Goal: Information Seeking & Learning: Learn about a topic

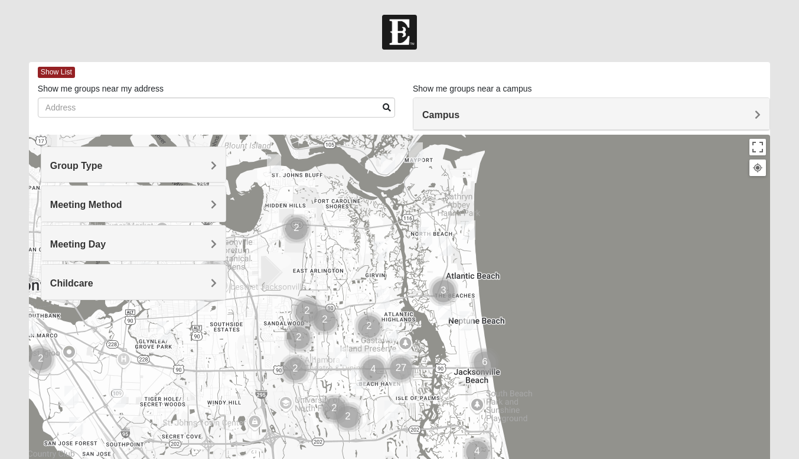
click at [500, 116] on h4 "Campus" at bounding box center [591, 114] width 338 height 11
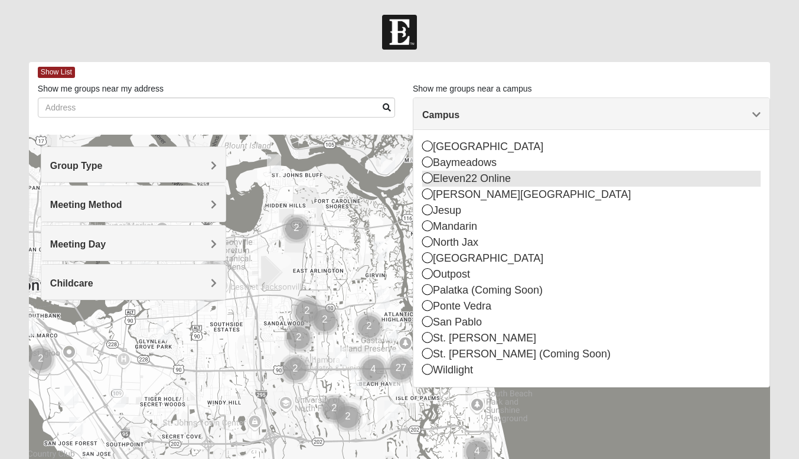
click at [510, 182] on div "Eleven22 Online" at bounding box center [591, 179] width 338 height 16
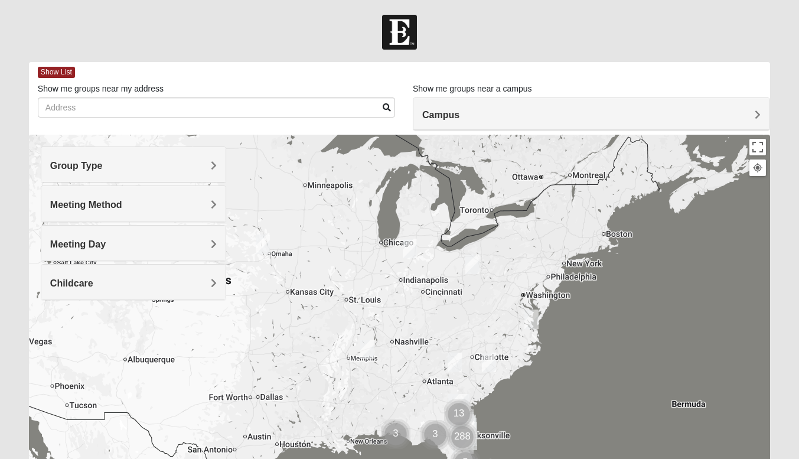
click at [196, 164] on h4 "Group Type" at bounding box center [133, 165] width 167 height 11
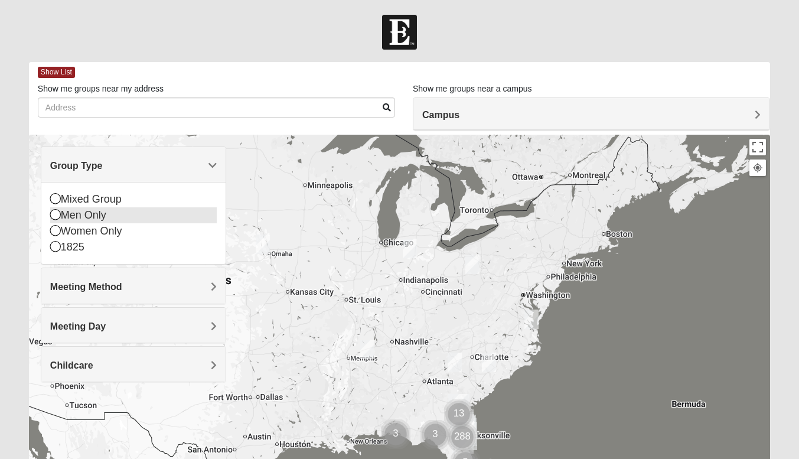
click at [127, 213] on div "Men Only" at bounding box center [133, 215] width 167 height 16
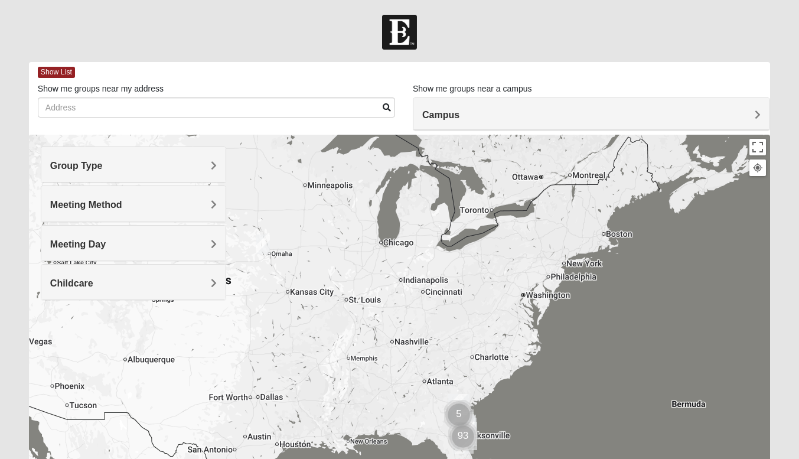
click at [152, 204] on h4 "Meeting Method" at bounding box center [133, 204] width 167 height 11
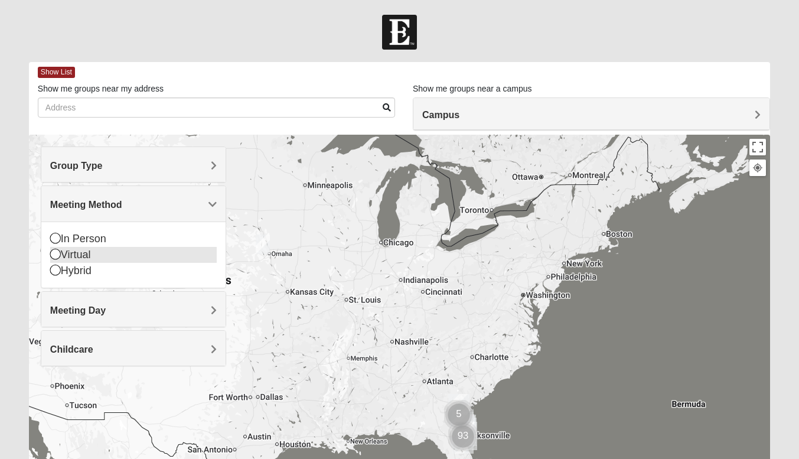
click at [97, 252] on div "Virtual" at bounding box center [133, 255] width 167 height 16
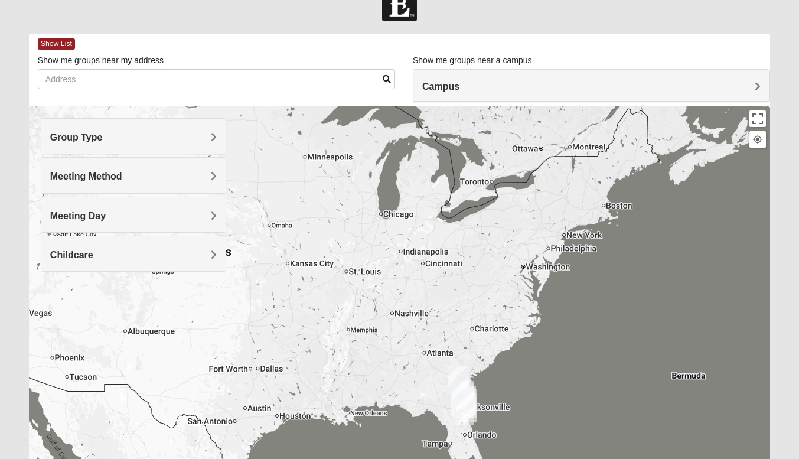
scroll to position [29, 0]
click at [127, 213] on h4 "Meeting Day" at bounding box center [133, 215] width 167 height 11
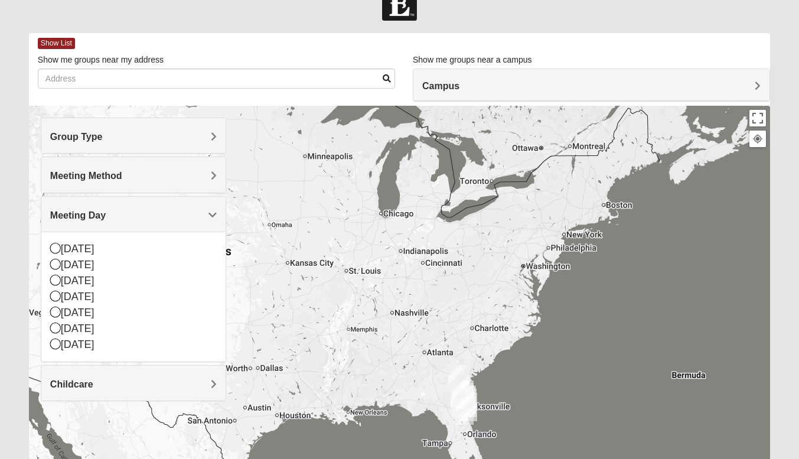
click at [35, 181] on div at bounding box center [399, 342] width 741 height 472
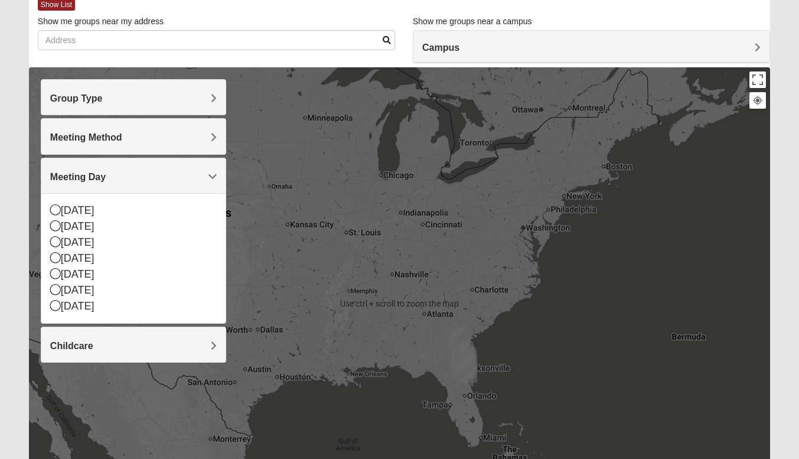
scroll to position [191, 0]
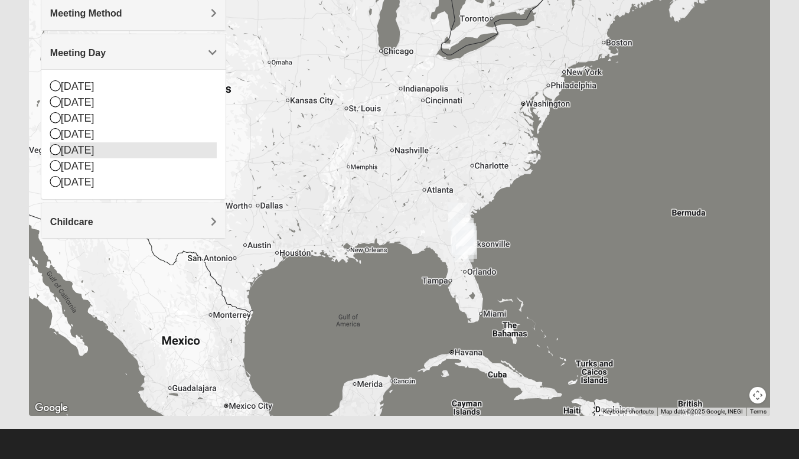
click at [54, 149] on icon at bounding box center [55, 149] width 11 height 11
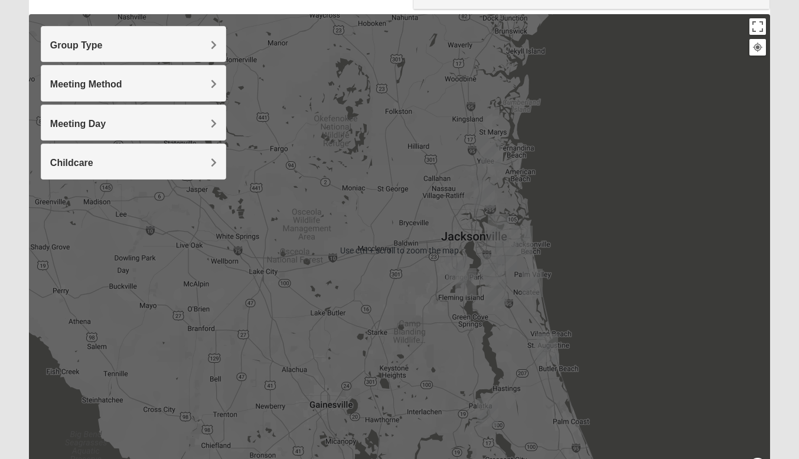
scroll to position [120, 0]
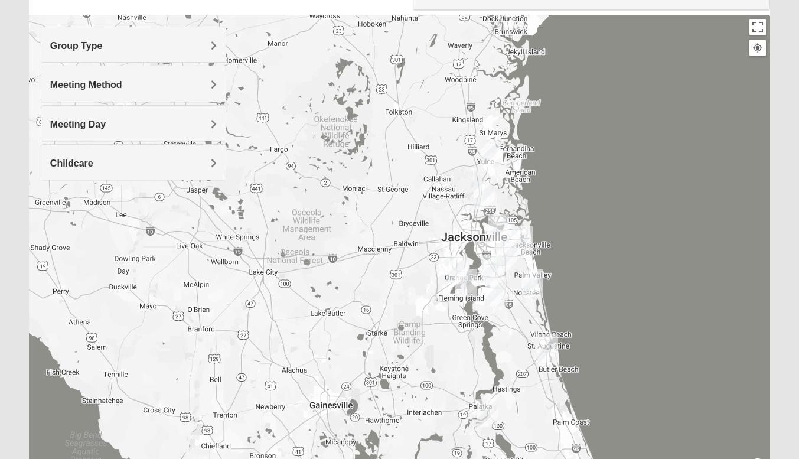
click at [546, 342] on img "St. Augustine (Coming Soon)" at bounding box center [547, 349] width 31 height 38
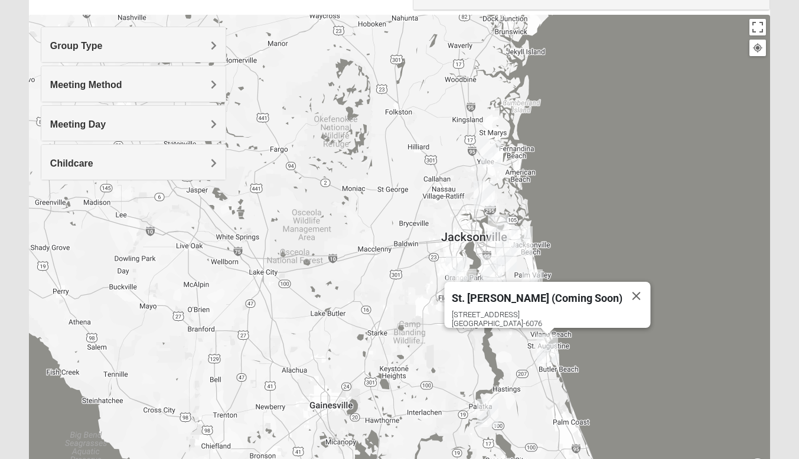
click at [423, 233] on div "St. [PERSON_NAME] (Coming Soon) [STREET_ADDRESS]" at bounding box center [399, 251] width 741 height 472
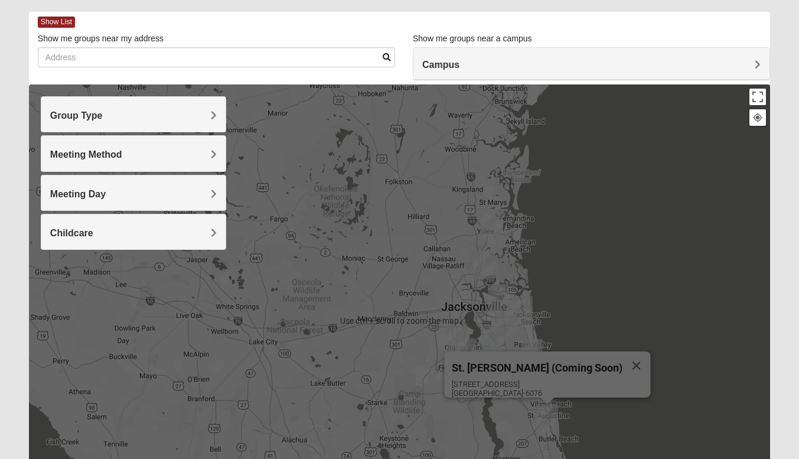
scroll to position [47, 0]
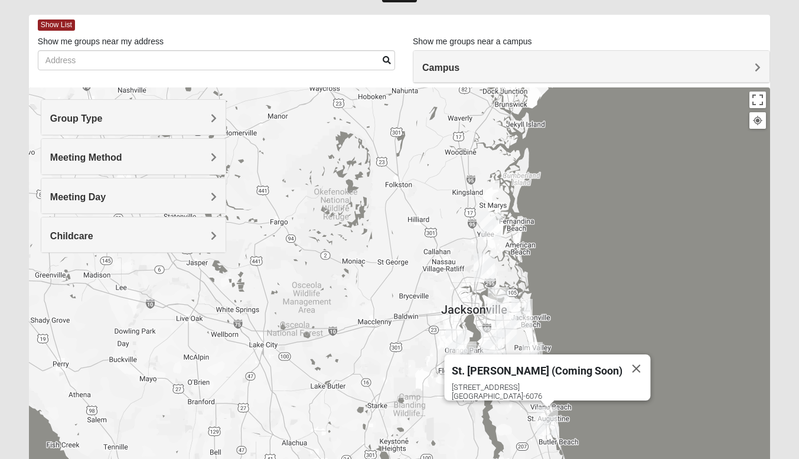
click at [103, 123] on span "Group Type" at bounding box center [76, 118] width 53 height 10
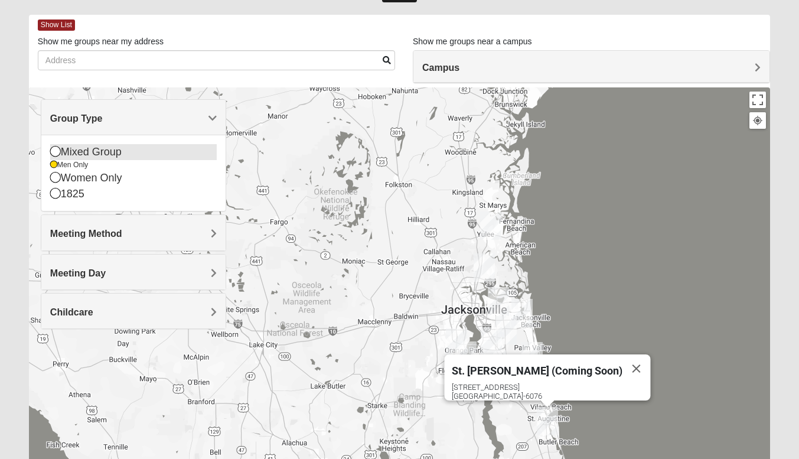
click at [57, 154] on icon at bounding box center [55, 151] width 11 height 11
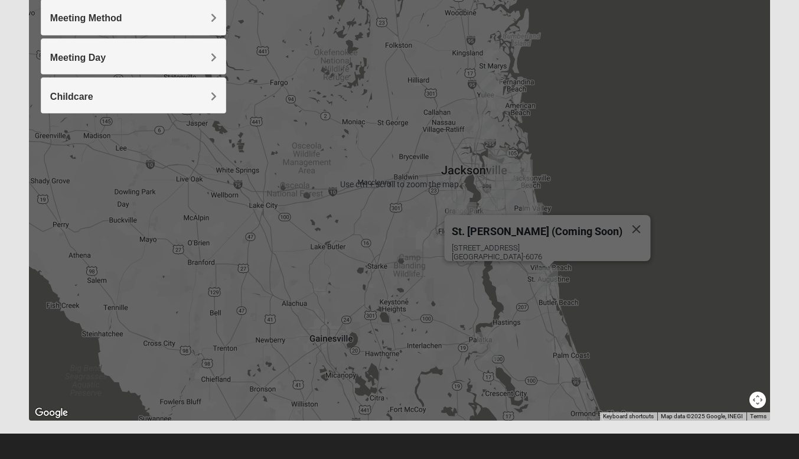
scroll to position [191, 0]
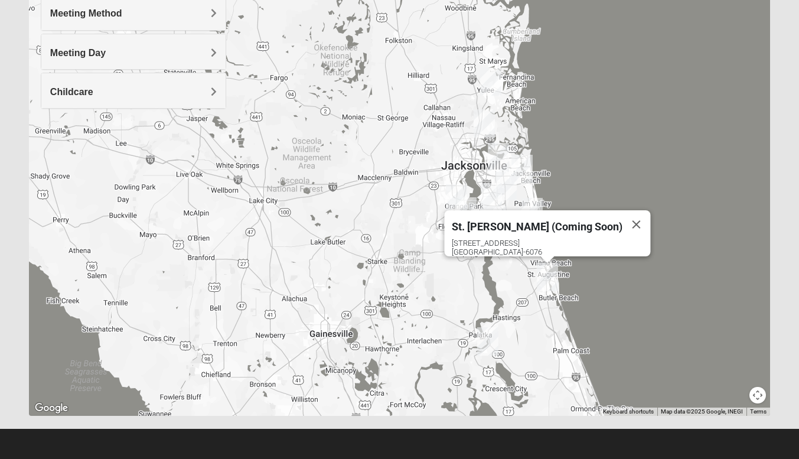
click at [106, 57] on span "Meeting Day" at bounding box center [78, 53] width 56 height 10
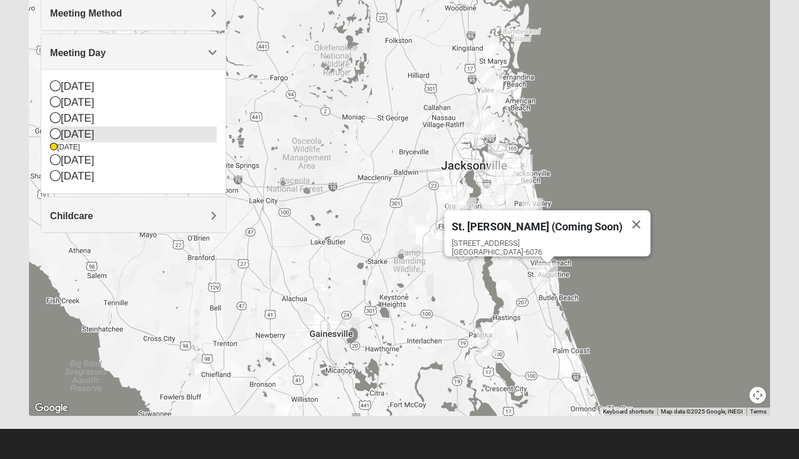
click at [190, 135] on div "[DATE]" at bounding box center [133, 134] width 167 height 16
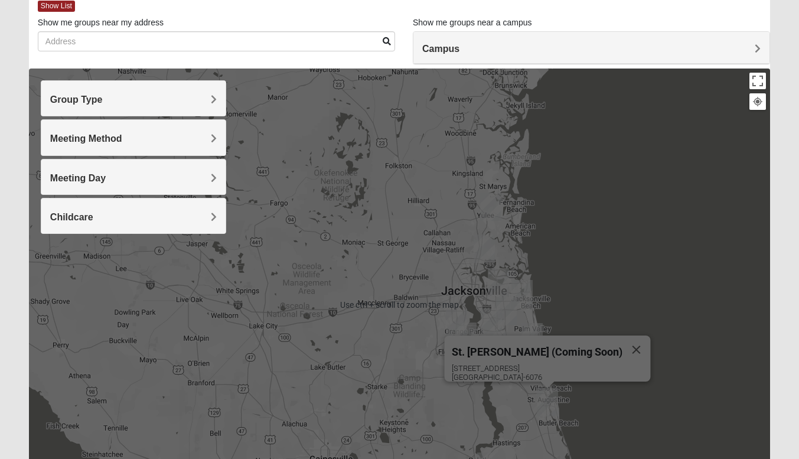
scroll to position [132, 0]
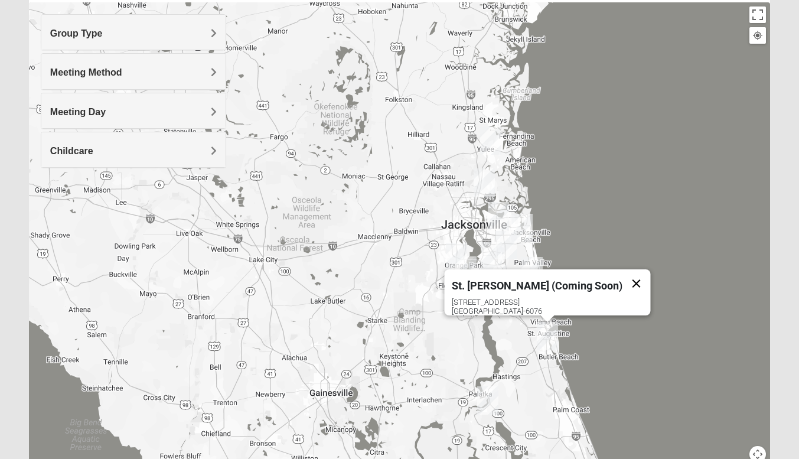
click at [622, 276] on button "Close" at bounding box center [636, 283] width 28 height 28
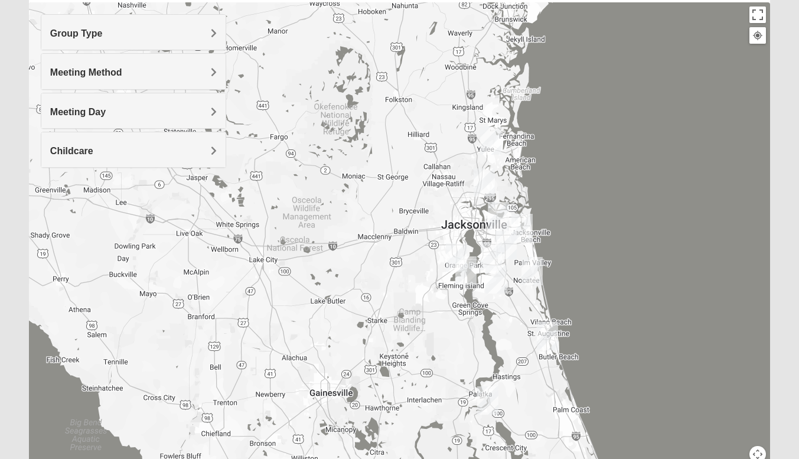
click at [524, 230] on img "San Pablo" at bounding box center [522, 228] width 31 height 38
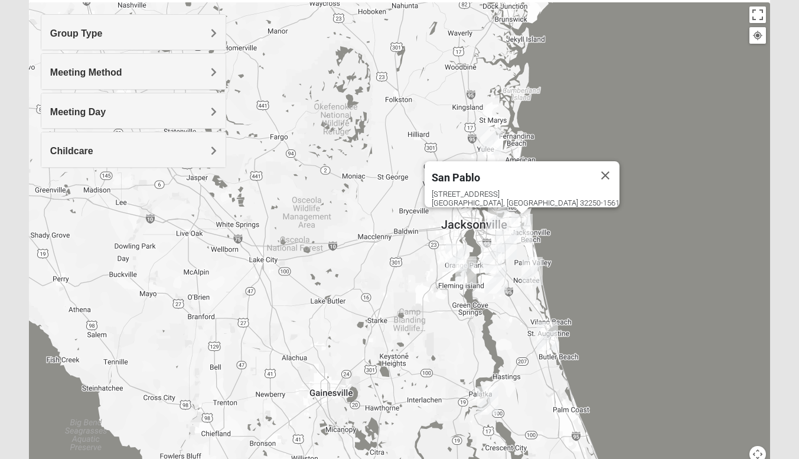
click at [577, 229] on div "[GEOGRAPHIC_DATA] [STREET_ADDRESS]" at bounding box center [399, 238] width 741 height 472
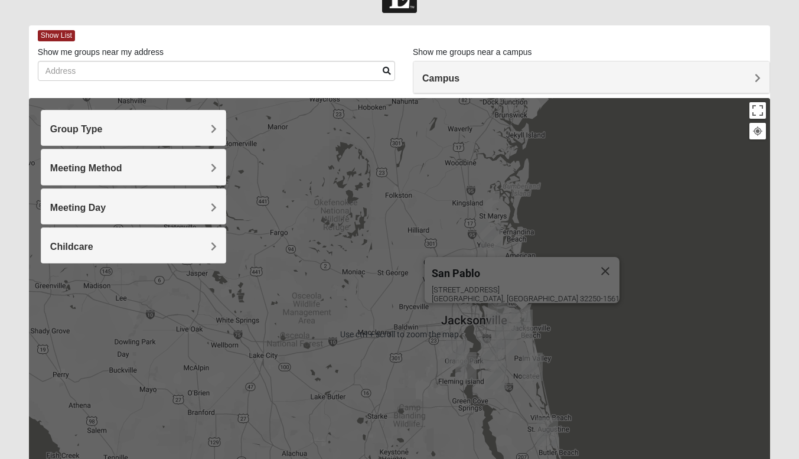
scroll to position [0, 0]
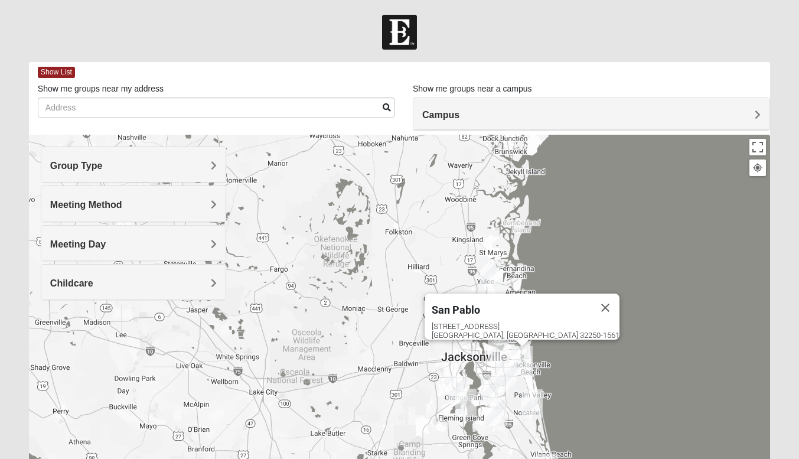
click at [448, 114] on span "Campus" at bounding box center [440, 115] width 37 height 10
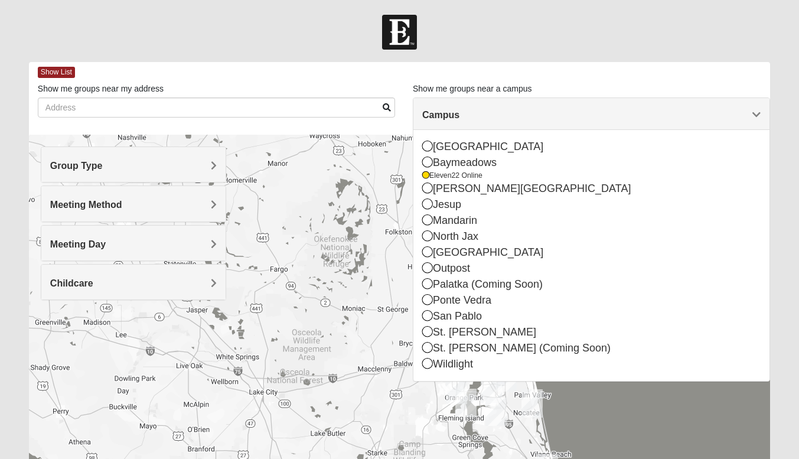
click at [405, 87] on div "Show me groups near a campus Campus [GEOGRAPHIC_DATA] [GEOGRAPHIC_DATA] Eleven2…" at bounding box center [591, 95] width 375 height 24
click at [200, 207] on h4 "Meeting Method" at bounding box center [133, 204] width 167 height 11
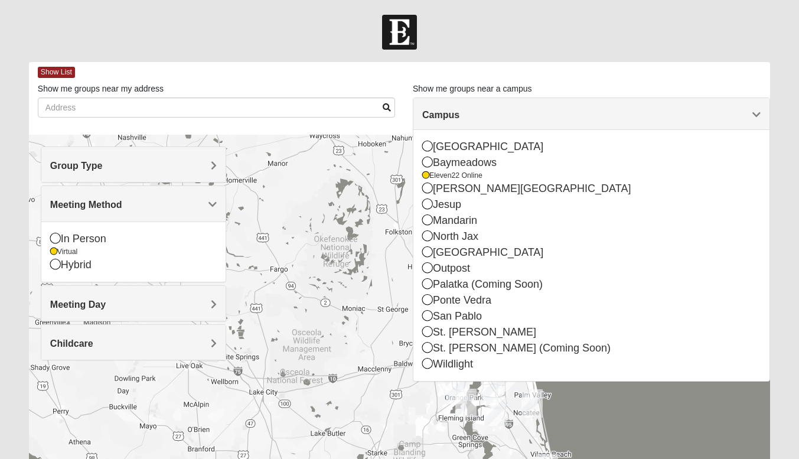
click at [200, 207] on h4 "Meeting Method" at bounding box center [133, 204] width 167 height 11
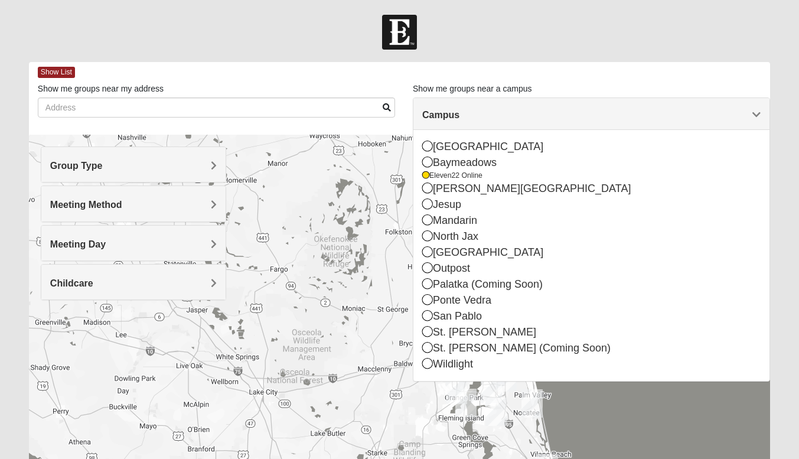
click at [201, 240] on h4 "Meeting Day" at bounding box center [133, 244] width 167 height 11
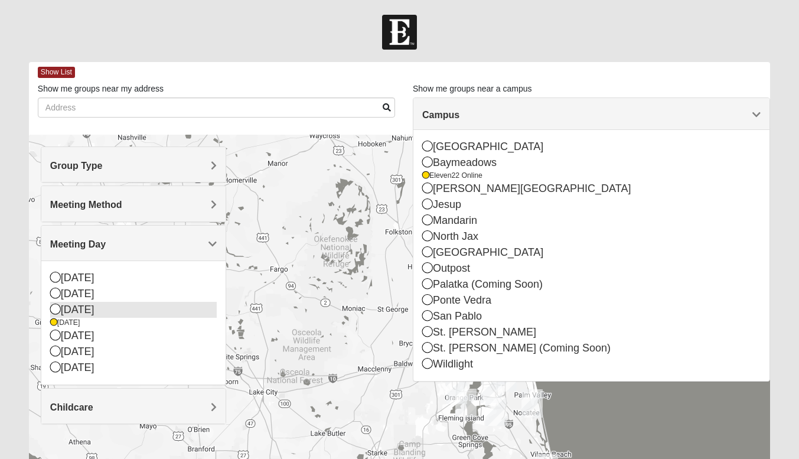
click at [190, 309] on div "[DATE]" at bounding box center [133, 310] width 167 height 16
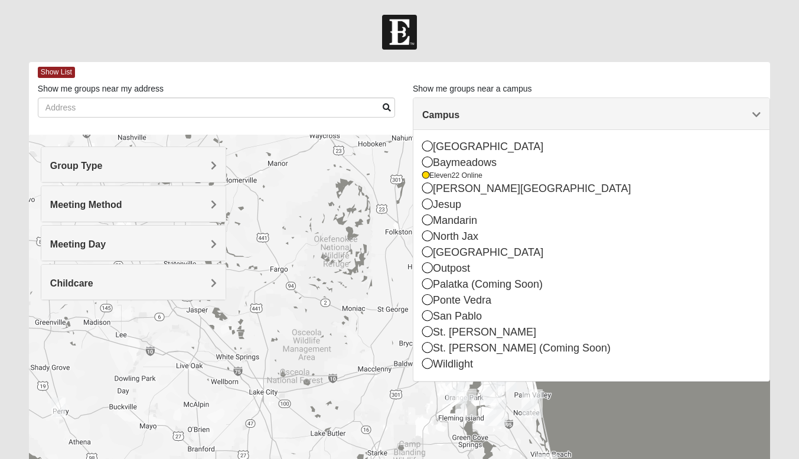
click at [279, 262] on div "[GEOGRAPHIC_DATA] [STREET_ADDRESS]" at bounding box center [399, 371] width 741 height 472
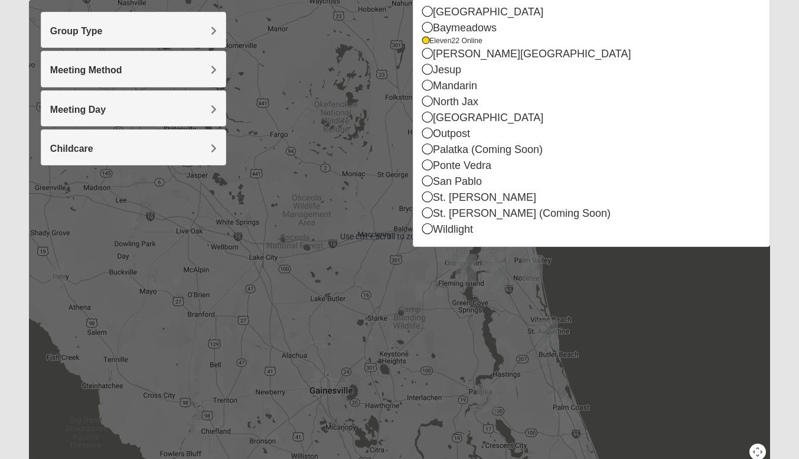
scroll to position [73, 0]
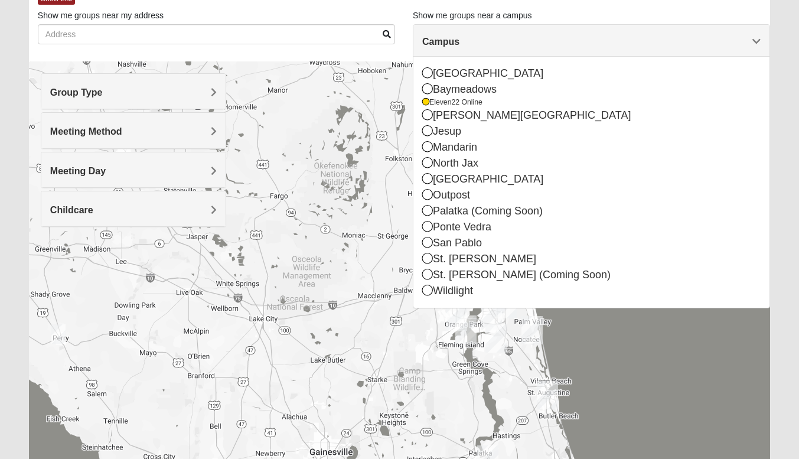
click at [56, 331] on img "Online Mixed Van Auker 32259" at bounding box center [59, 334] width 24 height 29
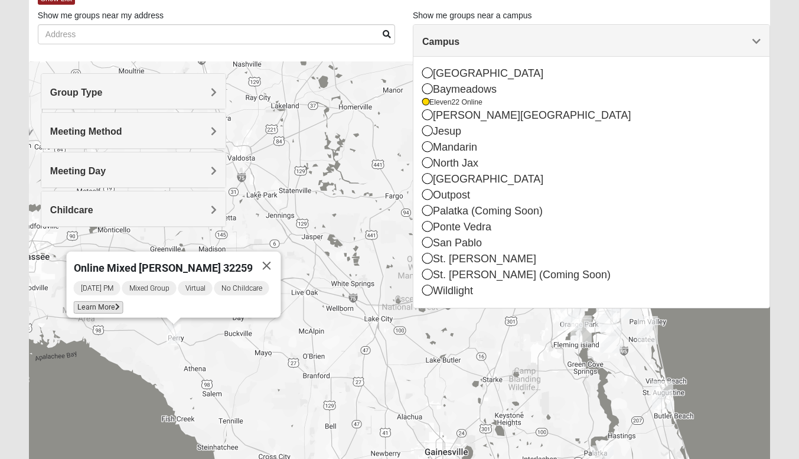
click at [118, 304] on icon at bounding box center [117, 307] width 5 height 7
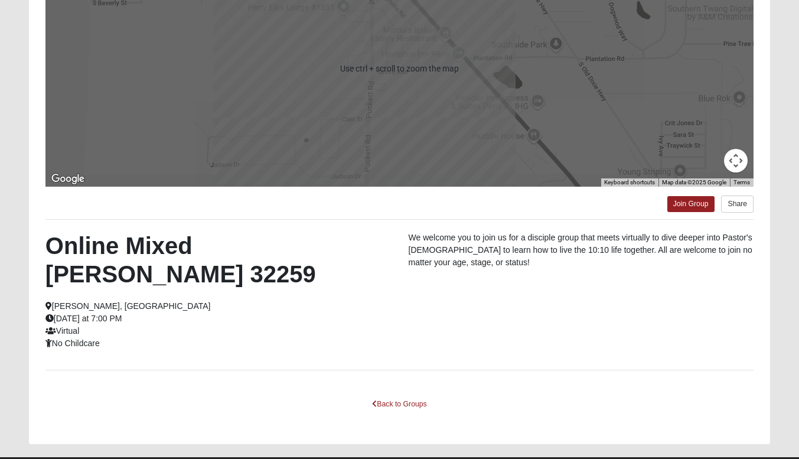
scroll to position [120, 0]
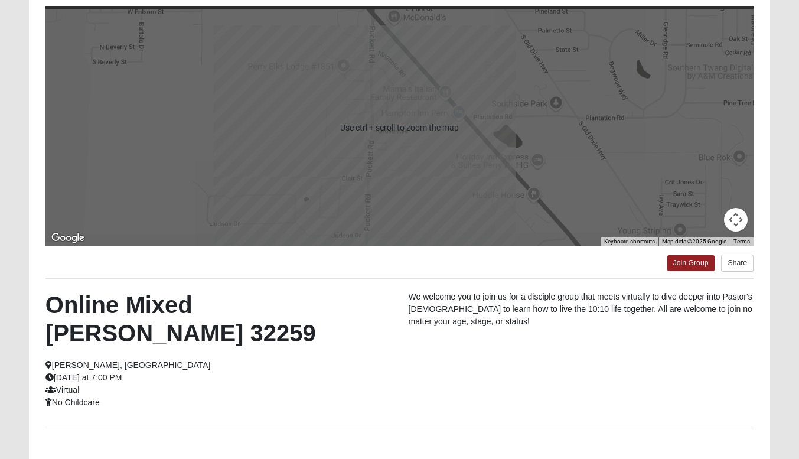
drag, startPoint x: 308, startPoint y: 284, endPoint x: 301, endPoint y: 282, distance: 8.0
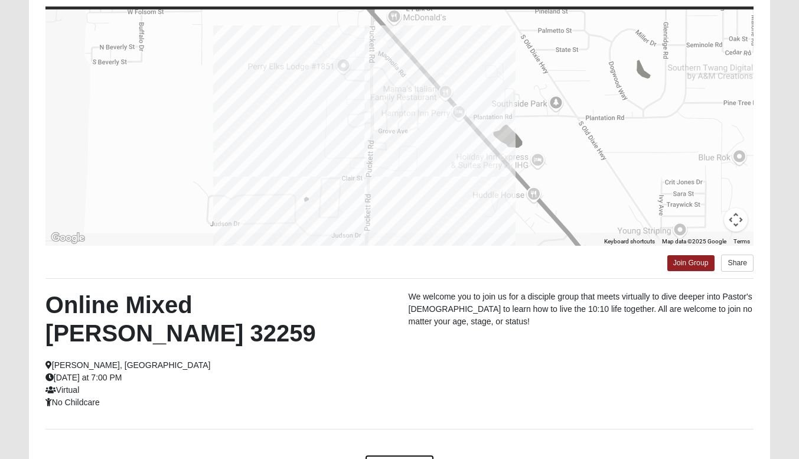
click at [387, 454] on link "Back to Groups" at bounding box center [399, 463] width 70 height 18
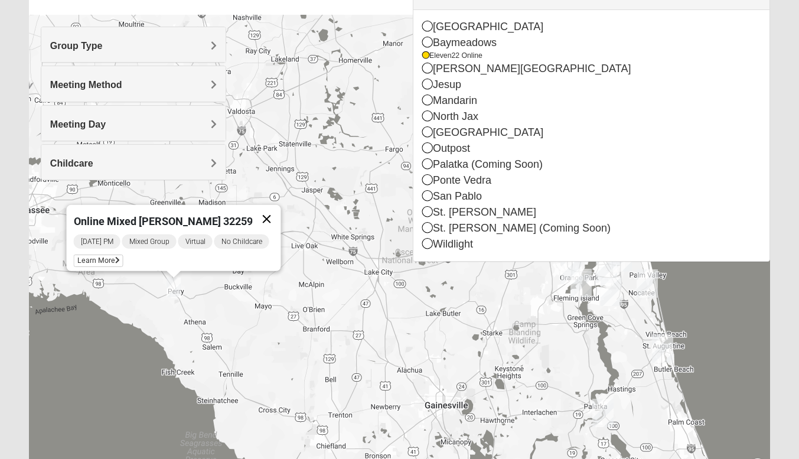
click at [270, 213] on button "Close" at bounding box center [266, 219] width 28 height 28
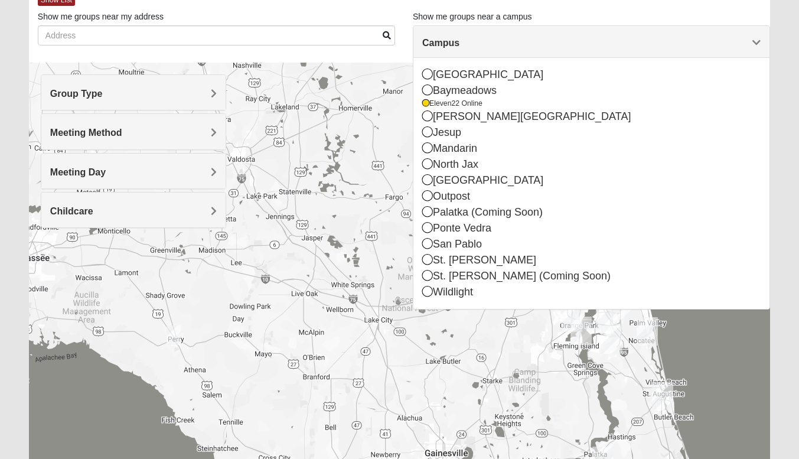
scroll to position [61, 0]
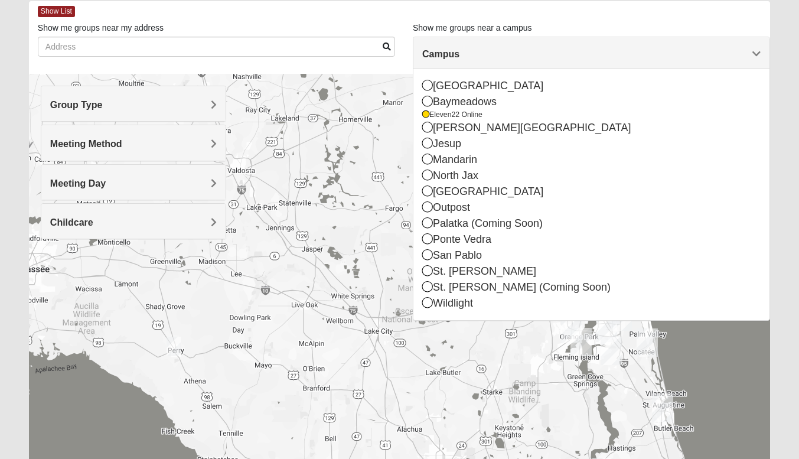
click at [206, 181] on h4 "Meeting Day" at bounding box center [133, 183] width 167 height 11
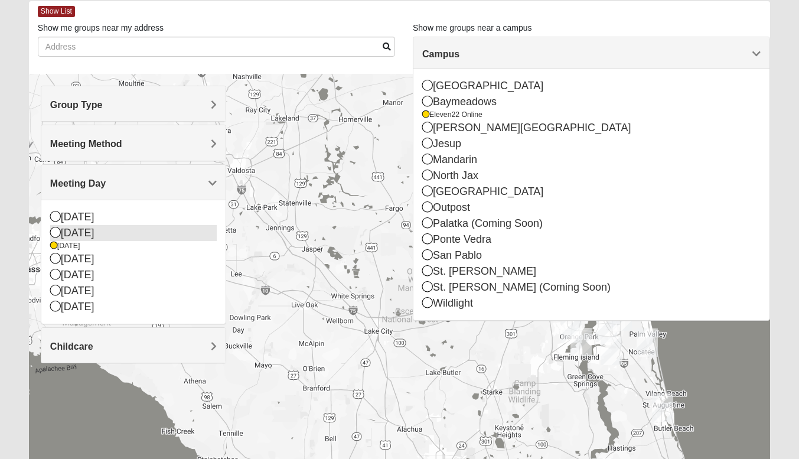
click at [187, 226] on div "[DATE]" at bounding box center [133, 233] width 167 height 16
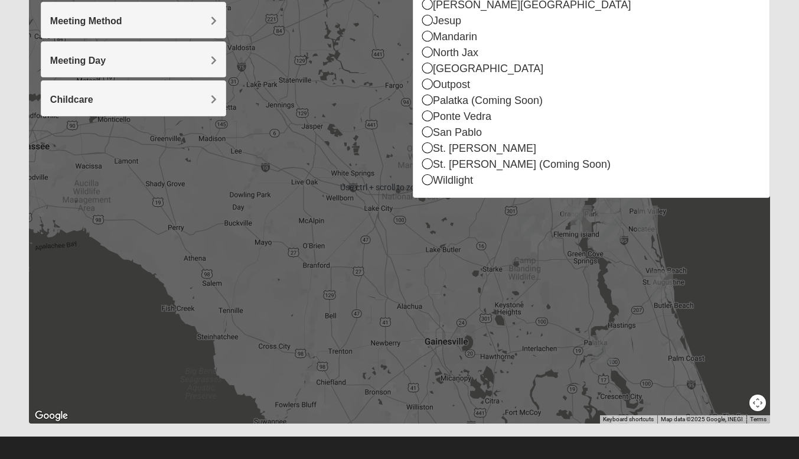
scroll to position [191, 0]
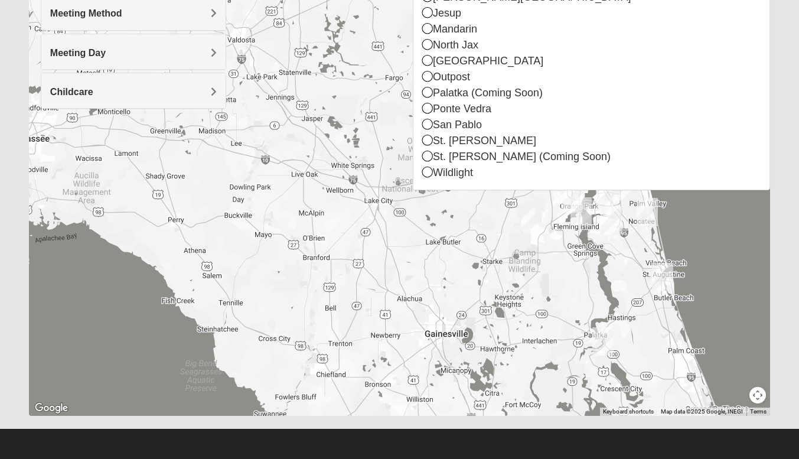
click at [782, 286] on form "Log In Find A Group Error Show List Loading Groups" at bounding box center [399, 140] width 799 height 635
click at [744, 277] on div at bounding box center [399, 179] width 741 height 472
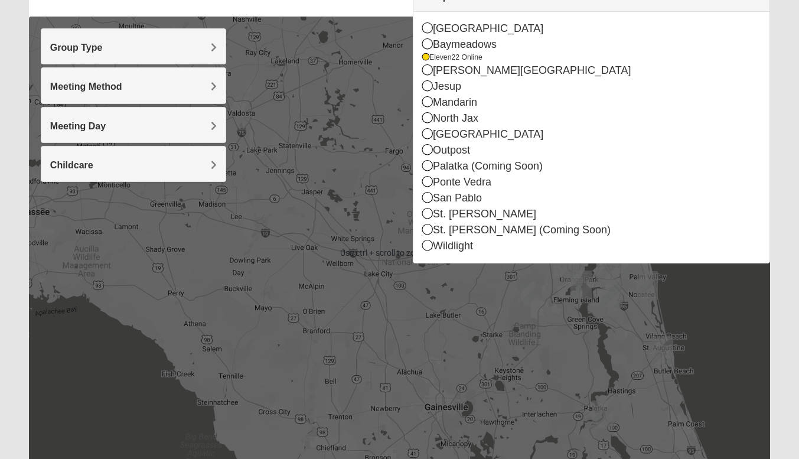
scroll to position [14, 0]
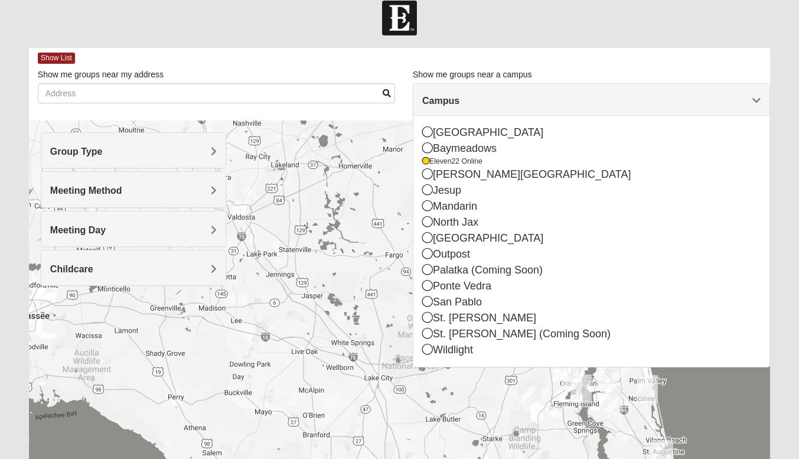
click at [750, 99] on h4 "Campus" at bounding box center [591, 100] width 338 height 11
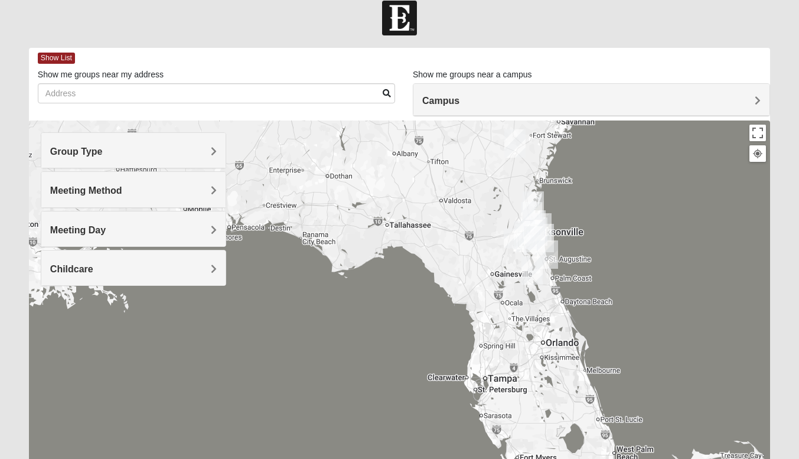
drag, startPoint x: 671, startPoint y: 204, endPoint x: 454, endPoint y: 198, distance: 217.4
click at [494, 197] on div at bounding box center [399, 356] width 741 height 472
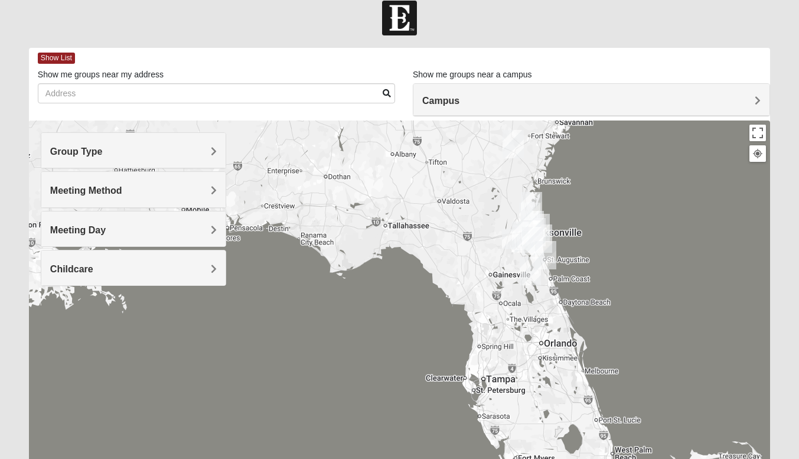
click at [185, 191] on h4 "Meeting Method" at bounding box center [133, 190] width 167 height 11
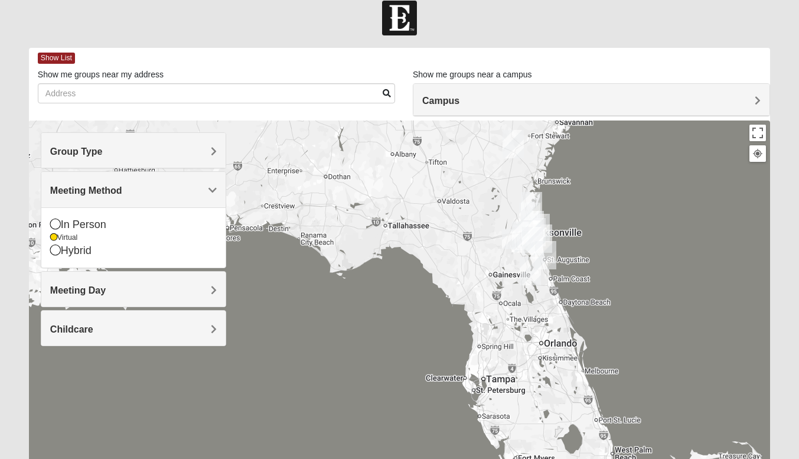
click at [185, 191] on h4 "Meeting Method" at bounding box center [133, 190] width 167 height 11
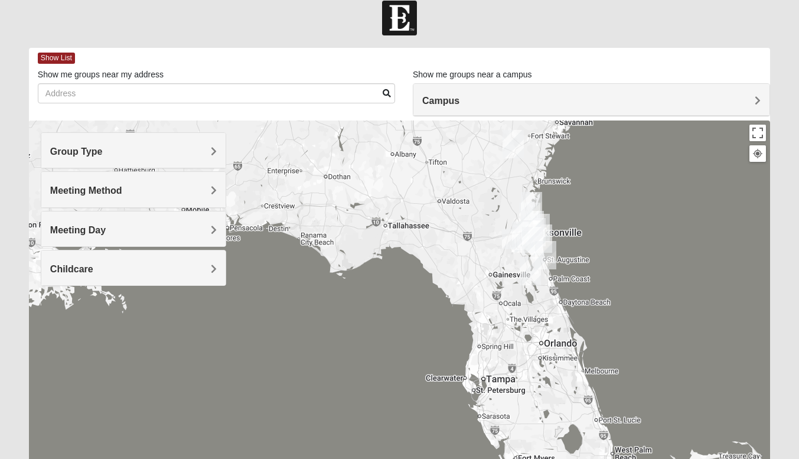
click at [187, 226] on h4 "Meeting Day" at bounding box center [133, 229] width 167 height 11
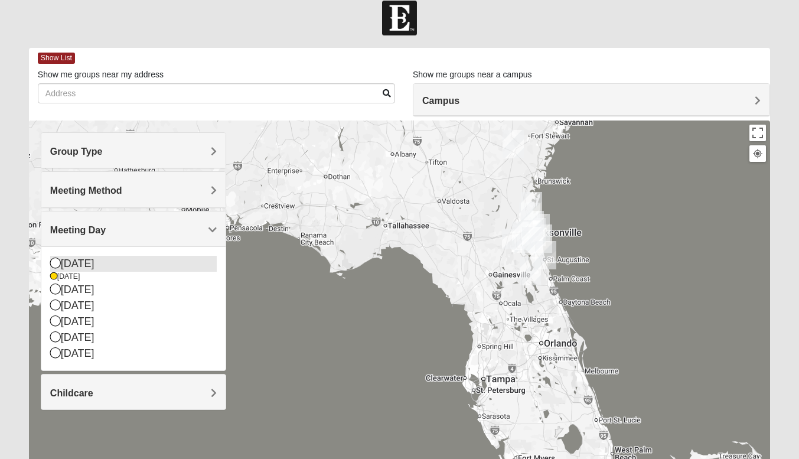
click at [193, 266] on div "[DATE]" at bounding box center [133, 264] width 167 height 16
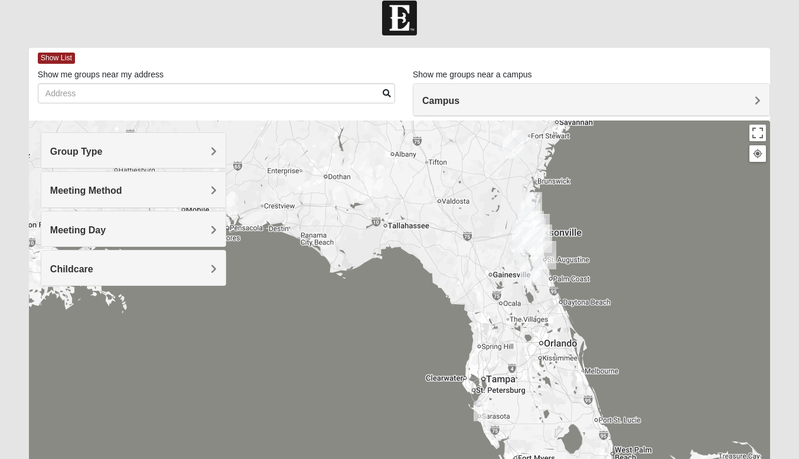
click at [196, 227] on h4 "Meeting Day" at bounding box center [133, 229] width 167 height 11
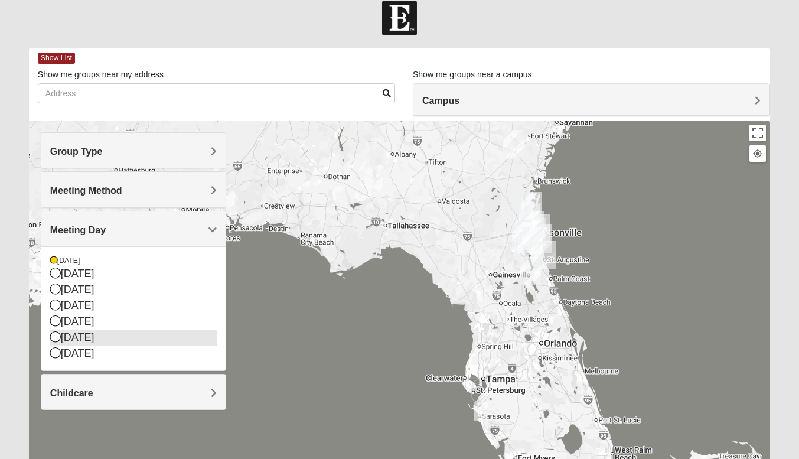
click at [197, 337] on div "[DATE]" at bounding box center [133, 338] width 167 height 16
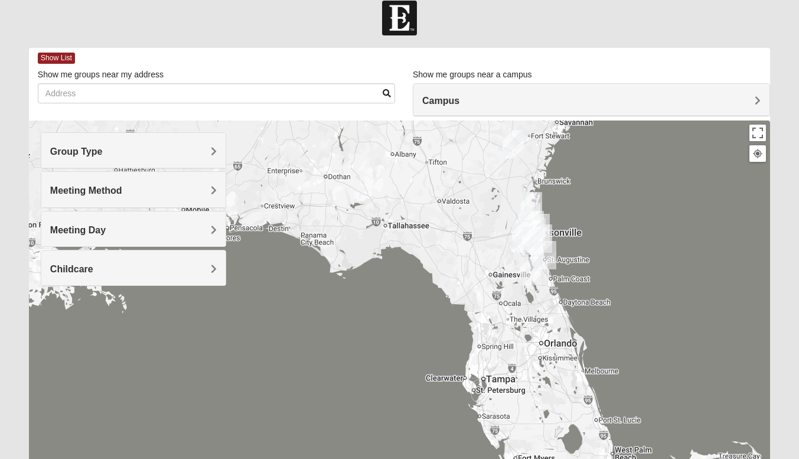
click at [200, 232] on h4 "Meeting Day" at bounding box center [133, 229] width 167 height 11
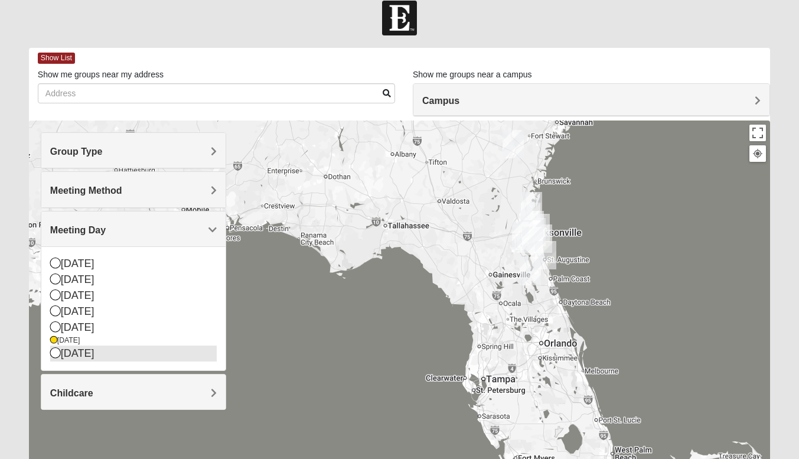
click at [195, 350] on div "[DATE]" at bounding box center [133, 353] width 167 height 16
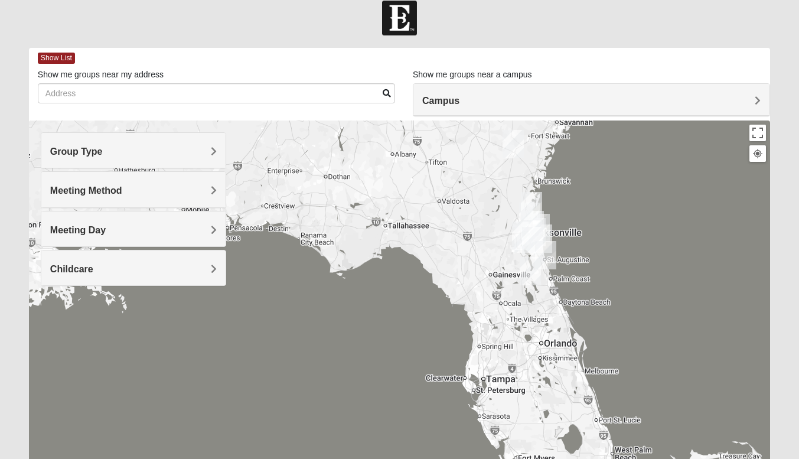
click at [186, 234] on h4 "Meeting Day" at bounding box center [133, 229] width 167 height 11
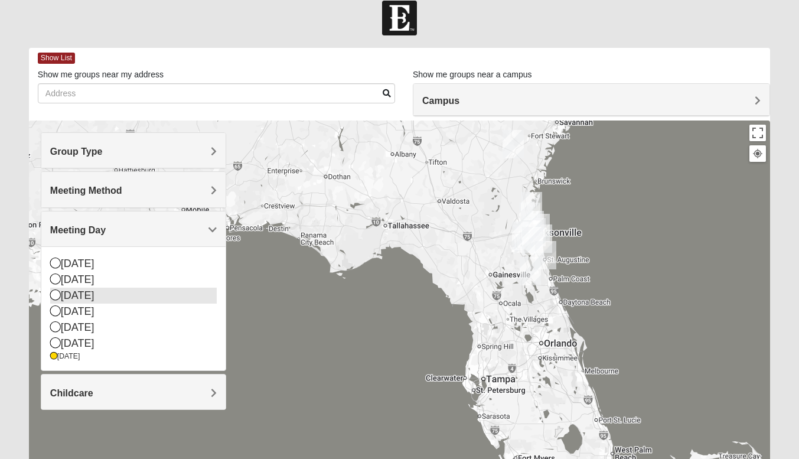
click at [180, 292] on div "[DATE]" at bounding box center [133, 296] width 167 height 16
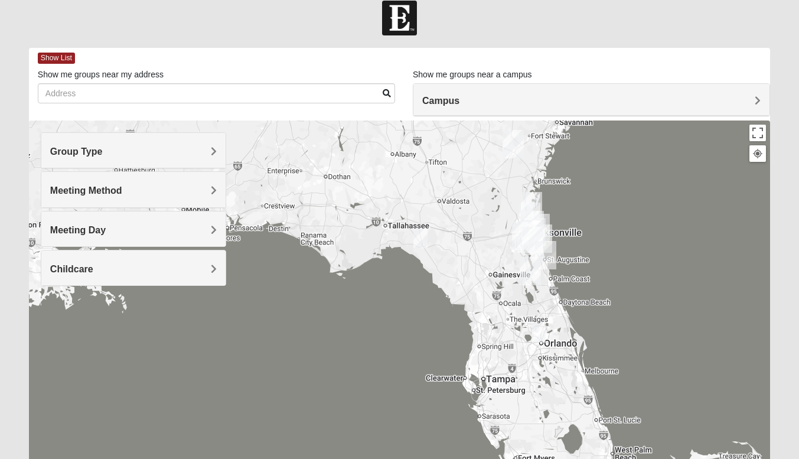
click at [183, 191] on h4 "Meeting Method" at bounding box center [133, 190] width 167 height 11
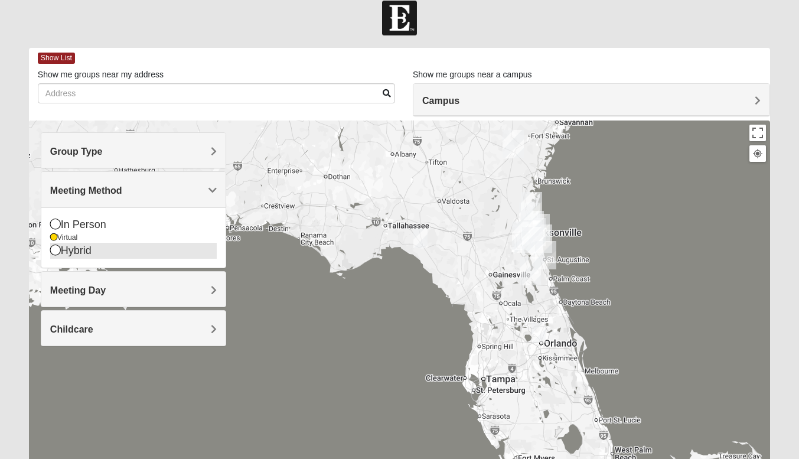
click at [83, 251] on div "Hybrid" at bounding box center [133, 251] width 167 height 16
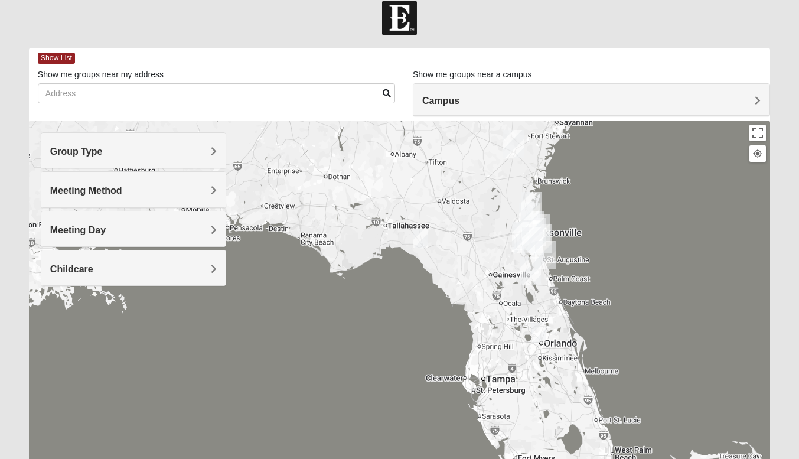
click at [207, 234] on h4 "Meeting Day" at bounding box center [133, 229] width 167 height 11
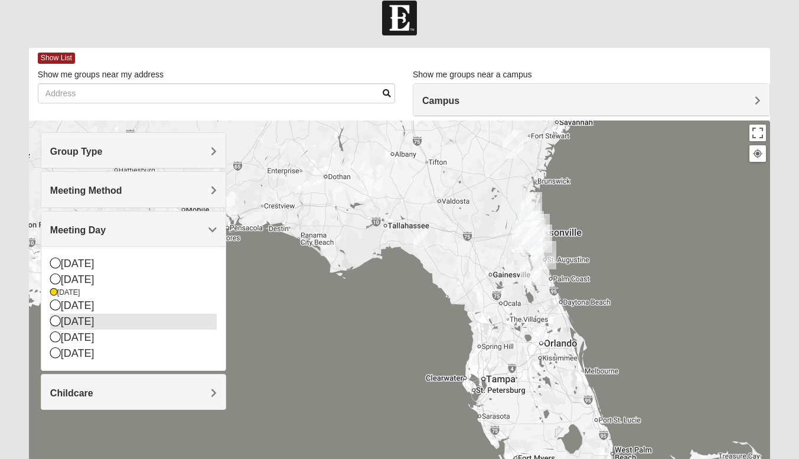
click at [198, 324] on div "[DATE]" at bounding box center [133, 322] width 167 height 16
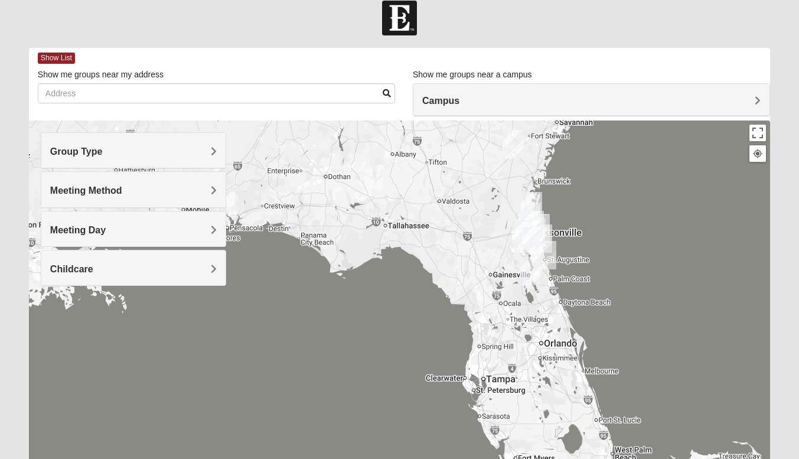
click at [189, 233] on h4 "Meeting Day" at bounding box center [133, 229] width 167 height 11
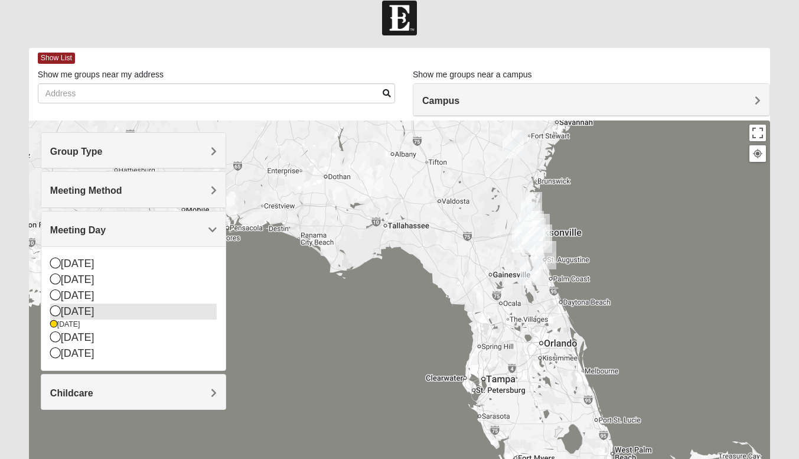
click at [190, 307] on div "[DATE]" at bounding box center [133, 312] width 167 height 16
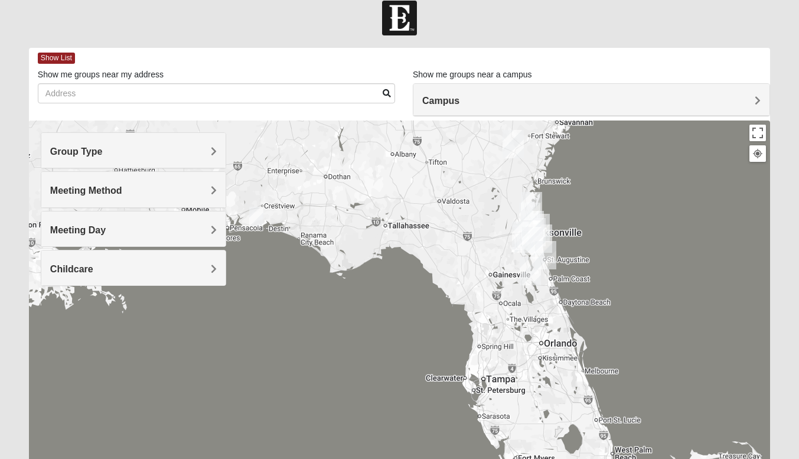
click at [106, 228] on span "Meeting Day" at bounding box center [78, 230] width 56 height 10
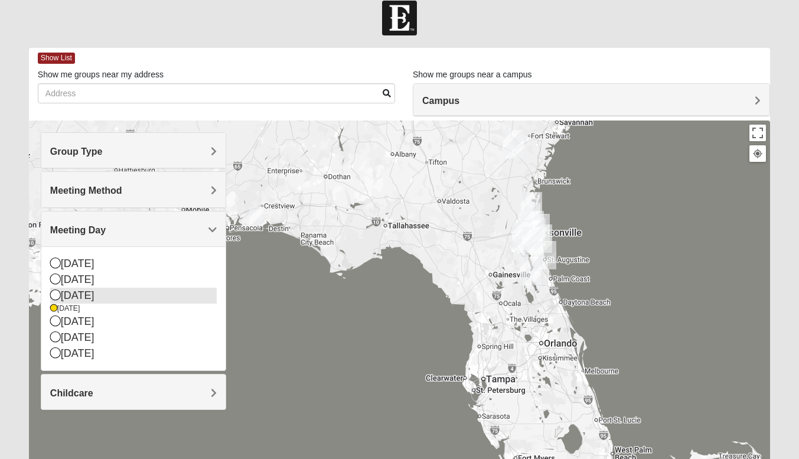
click at [213, 289] on div "[DATE]" at bounding box center [133, 296] width 167 height 16
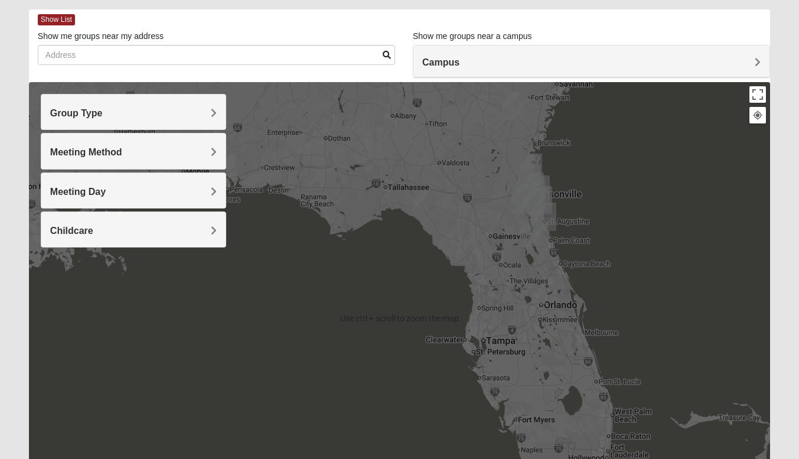
scroll to position [59, 0]
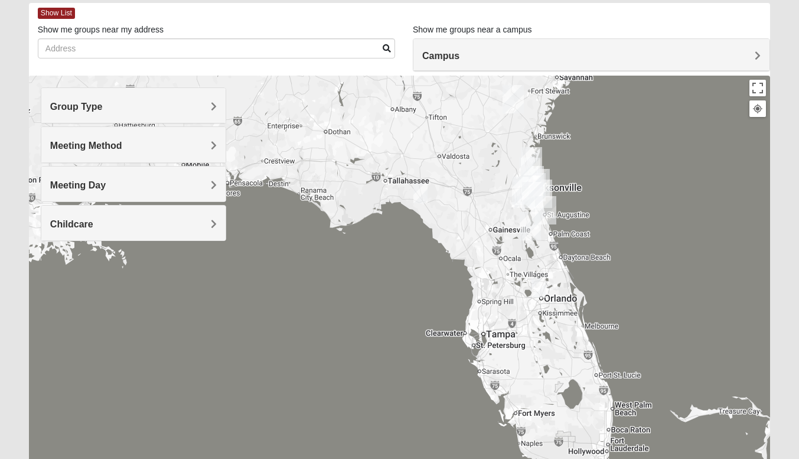
click at [421, 194] on img "Online Mixed Van Auker 32259" at bounding box center [421, 193] width 24 height 29
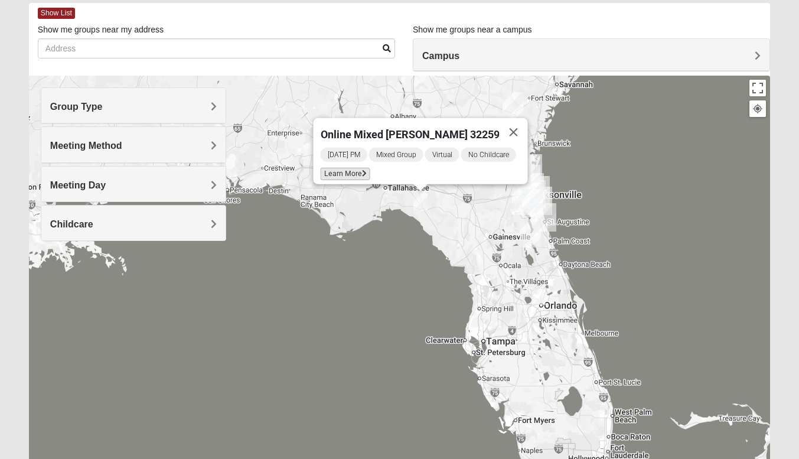
click at [363, 170] on span "Learn More" at bounding box center [345, 174] width 50 height 12
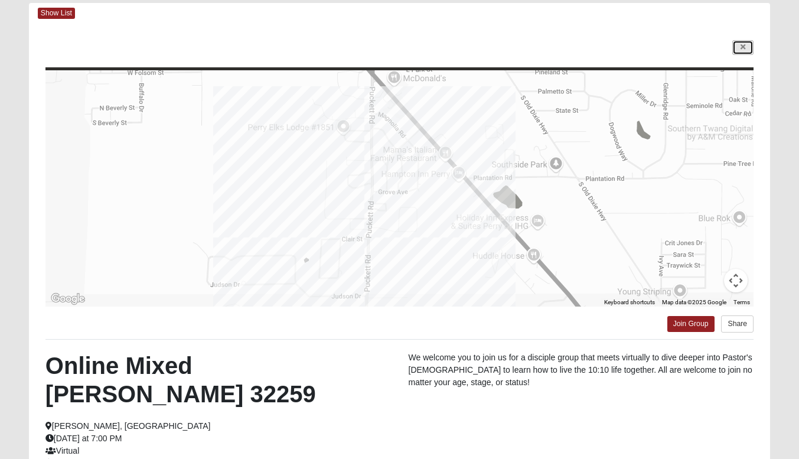
click at [744, 46] on icon at bounding box center [743, 47] width 5 height 7
